Goal: Transaction & Acquisition: Book appointment/travel/reservation

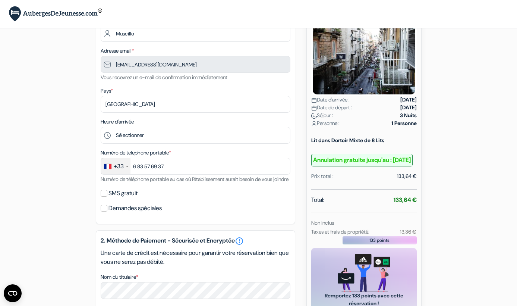
scroll to position [95, 0]
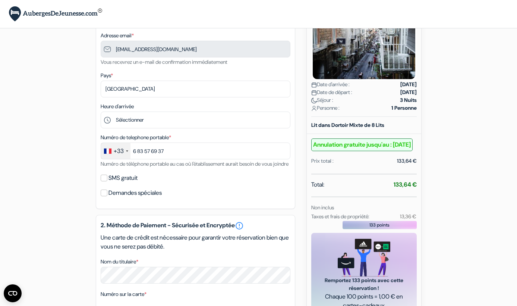
click at [106, 181] on input "SMS gratuit" at bounding box center [104, 178] width 7 height 7
checkbox input "true"
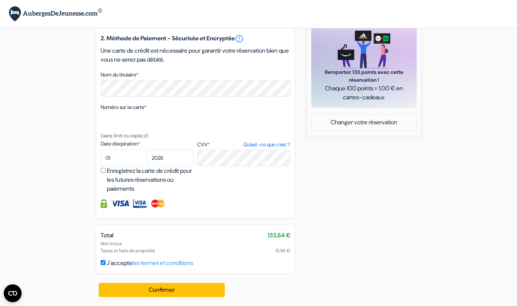
scroll to position [312, 0]
select select "10"
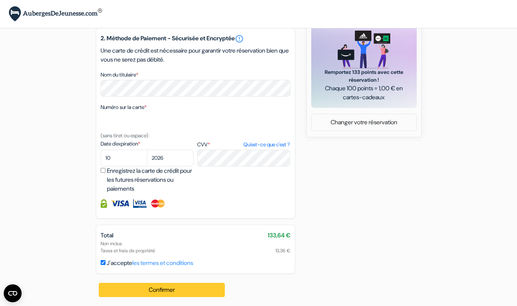
click at [169, 291] on button "Confirmer Loading..." at bounding box center [162, 290] width 126 height 14
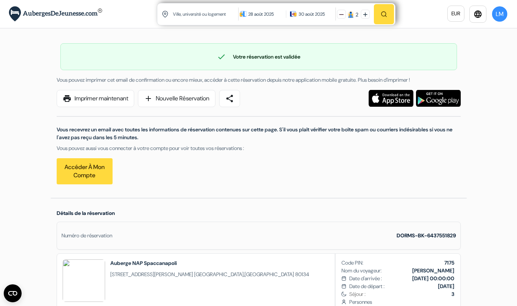
click at [189, 15] on input "text" at bounding box center [206, 14] width 68 height 18
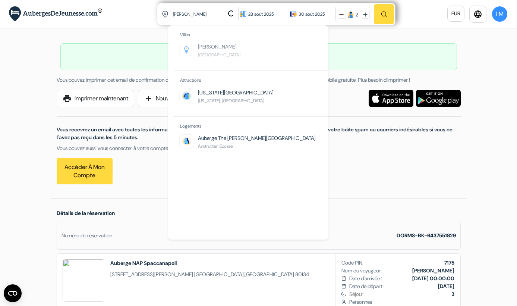
click at [212, 52] on li "Lipari Italie" at bounding box center [253, 54] width 149 height 22
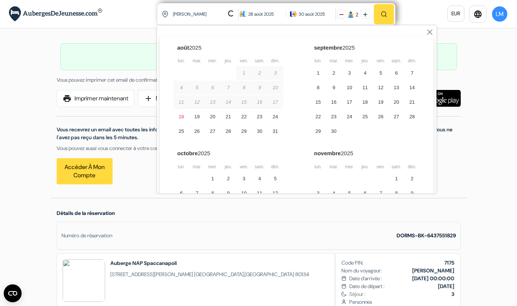
type input "Lipari, Italie"
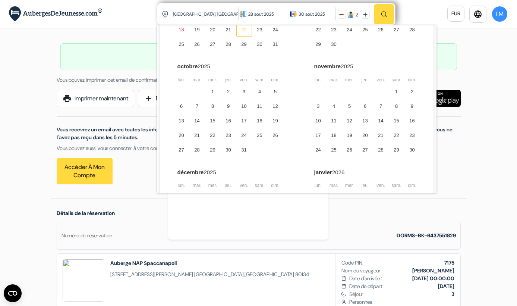
scroll to position [98, 0]
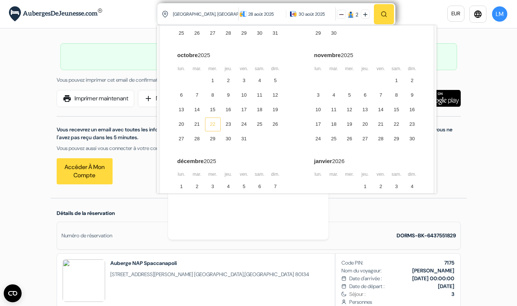
click at [213, 122] on div "22" at bounding box center [213, 125] width 16 height 14
click at [278, 122] on div "26" at bounding box center [276, 125] width 16 height 14
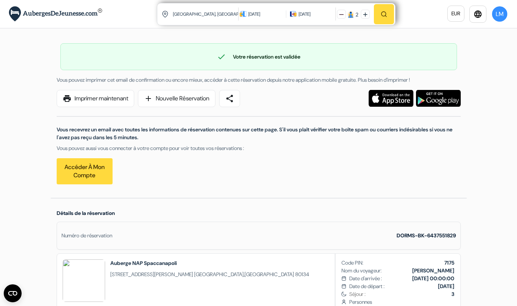
scroll to position [0, 0]
click at [341, 13] on img at bounding box center [341, 14] width 4 height 4
click at [385, 14] on img "button" at bounding box center [384, 14] width 7 height 7
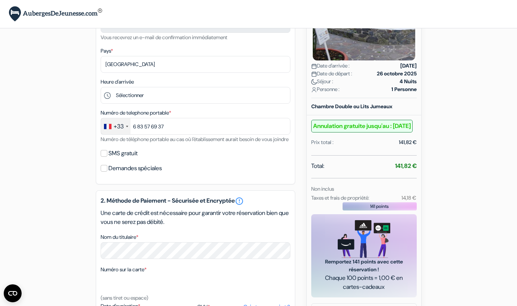
scroll to position [140, 0]
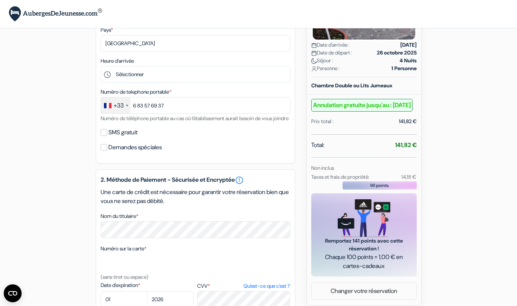
click at [113, 138] on label "SMS gratuit" at bounding box center [123, 132] width 29 height 10
click at [107, 136] on input "SMS gratuit" at bounding box center [104, 132] width 7 height 7
checkbox input "true"
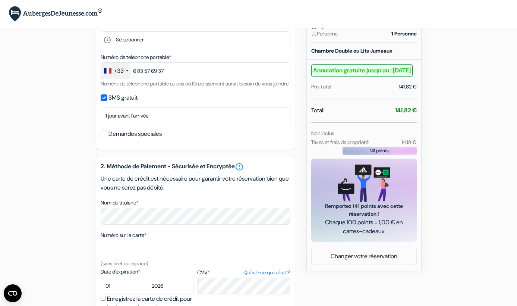
scroll to position [210, 0]
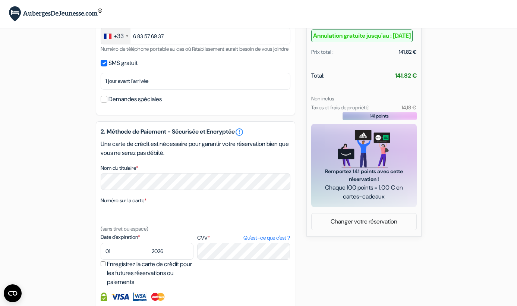
select select "10"
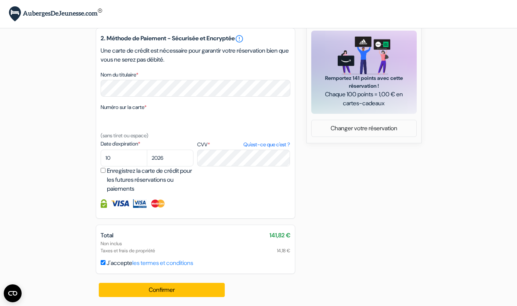
scroll to position [312, 0]
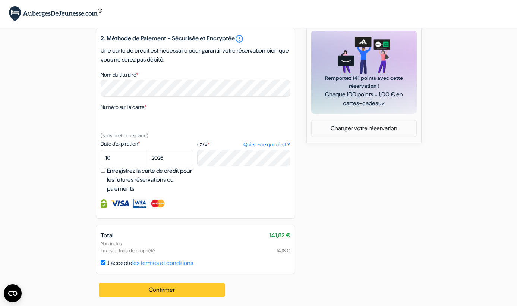
click at [160, 290] on button "Confirmer Loading..." at bounding box center [162, 290] width 126 height 14
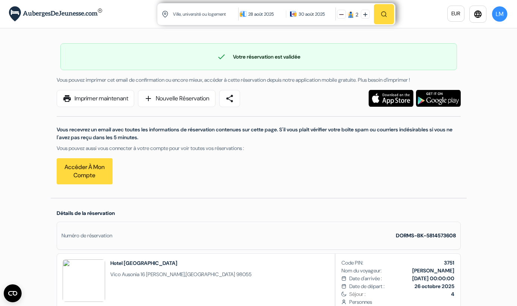
click at [200, 18] on input "text" at bounding box center [206, 14] width 68 height 18
type input "STROMBOLI"
click at [266, 12] on div "28 août 2025" at bounding box center [265, 13] width 34 height 7
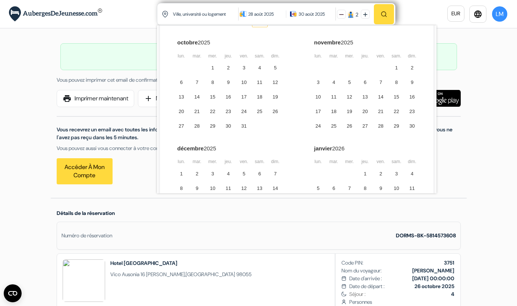
scroll to position [122, 0]
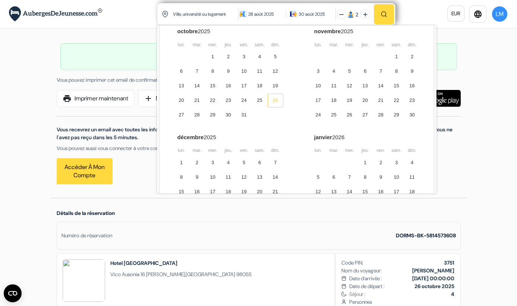
click at [276, 99] on div "26" at bounding box center [276, 101] width 16 height 14
click at [229, 116] on div "30" at bounding box center [229, 115] width 16 height 14
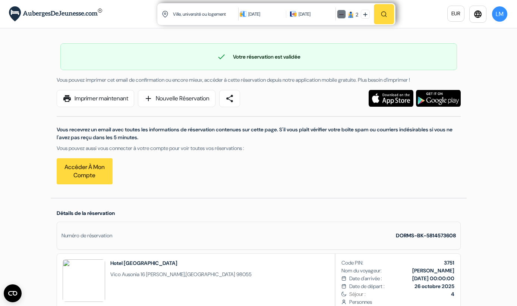
click at [341, 15] on img at bounding box center [341, 14] width 4 height 4
click at [383, 16] on img "button" at bounding box center [384, 14] width 7 height 7
click at [190, 18] on input "text" at bounding box center [206, 14] width 68 height 18
type input "STROMBOLI"
click at [341, 14] on button at bounding box center [341, 14] width 9 height 9
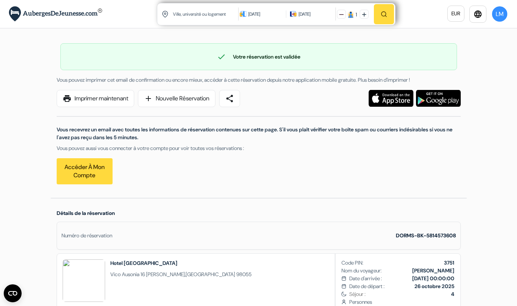
click at [200, 10] on input "text" at bounding box center [206, 14] width 68 height 18
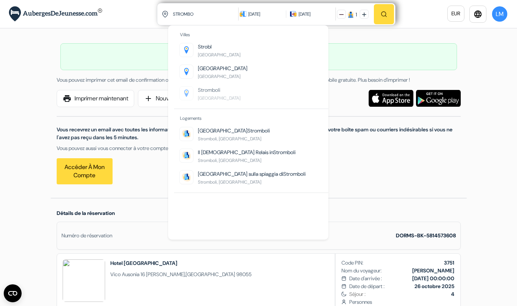
click at [204, 92] on span "Strombo" at bounding box center [208, 90] width 20 height 7
type input "Stromboli, Italie"
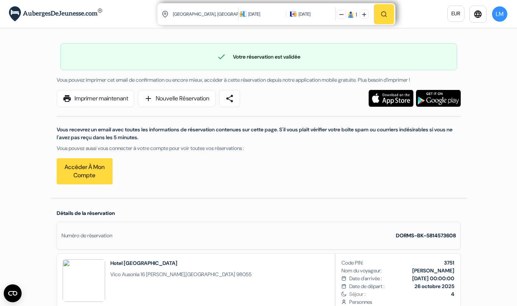
click at [382, 15] on img "button" at bounding box center [384, 14] width 7 height 7
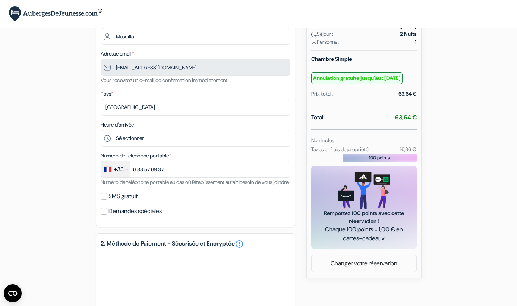
scroll to position [80, 0]
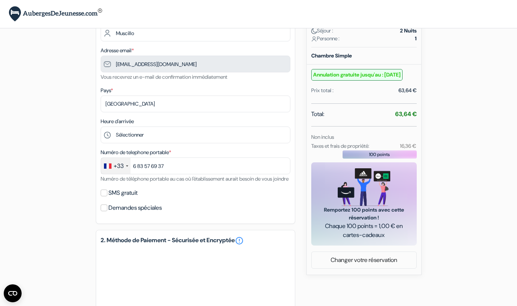
click at [102, 196] on input "SMS gratuit" at bounding box center [104, 192] width 7 height 7
checkbox input "true"
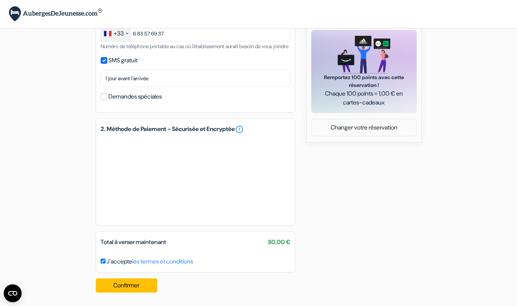
scroll to position [221, 0]
click at [127, 286] on button "Confirmer Loading..." at bounding box center [127, 285] width 62 height 14
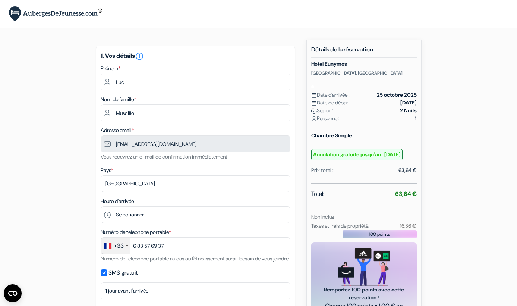
scroll to position [0, 0]
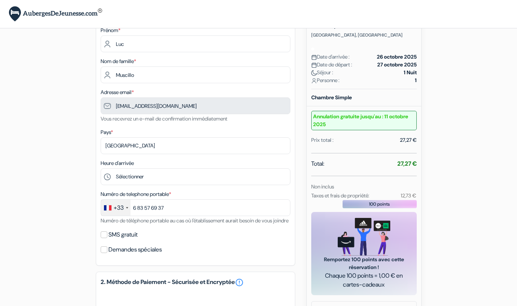
scroll to position [188, 0]
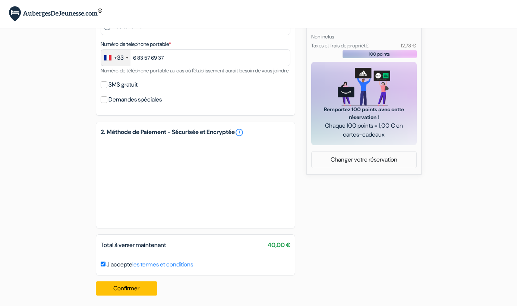
click at [115, 90] on label "SMS gratuit" at bounding box center [123, 84] width 29 height 10
click at [107, 88] on input "SMS gratuit" at bounding box center [104, 84] width 7 height 7
checkbox input "true"
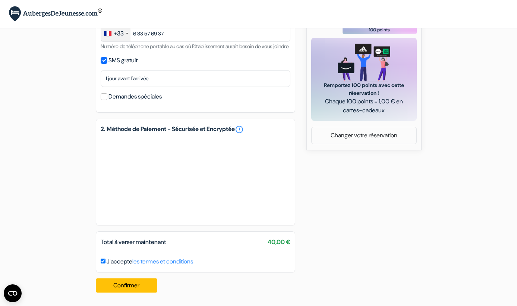
scroll to position [220, 0]
click at [130, 283] on button "Confirmer Loading..." at bounding box center [127, 285] width 62 height 14
click at [129, 285] on button "Confirmer Loading..." at bounding box center [127, 285] width 62 height 14
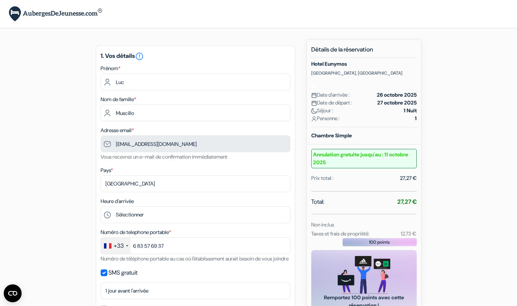
scroll to position [0, 0]
click at [31, 11] on img at bounding box center [55, 13] width 93 height 15
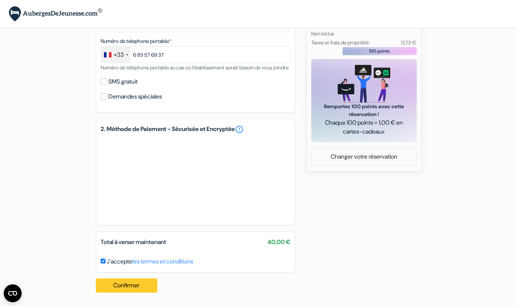
scroll to position [200, 0]
click at [127, 288] on button "Confirmer Loading..." at bounding box center [127, 285] width 62 height 14
click at [135, 287] on button "Confirmer Loading..." at bounding box center [127, 285] width 62 height 14
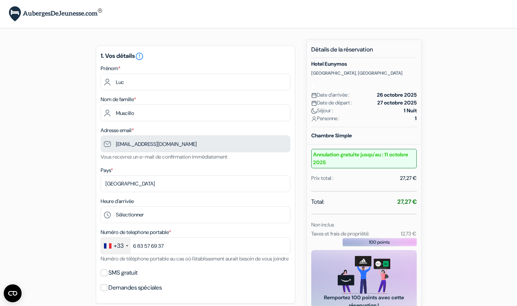
scroll to position [0, 0]
